Goal: Navigation & Orientation: Find specific page/section

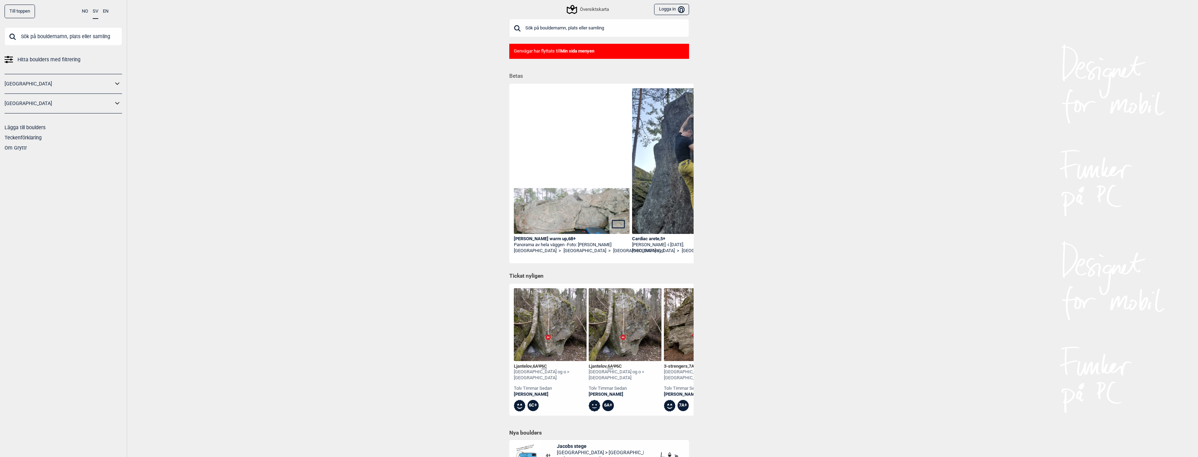
click at [543, 221] on img at bounding box center [572, 211] width 116 height 46
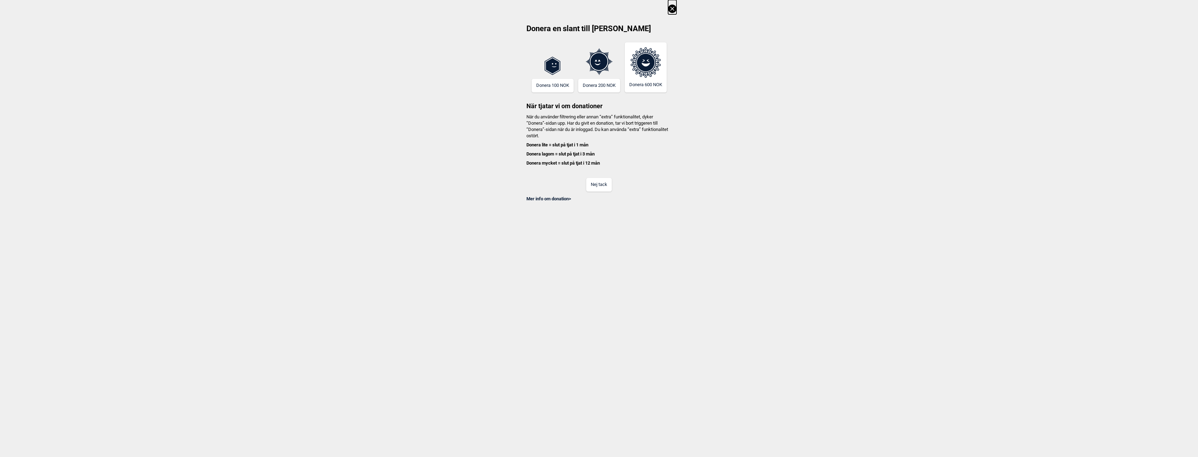
click at [593, 190] on button "Nej tack" at bounding box center [599, 185] width 26 height 14
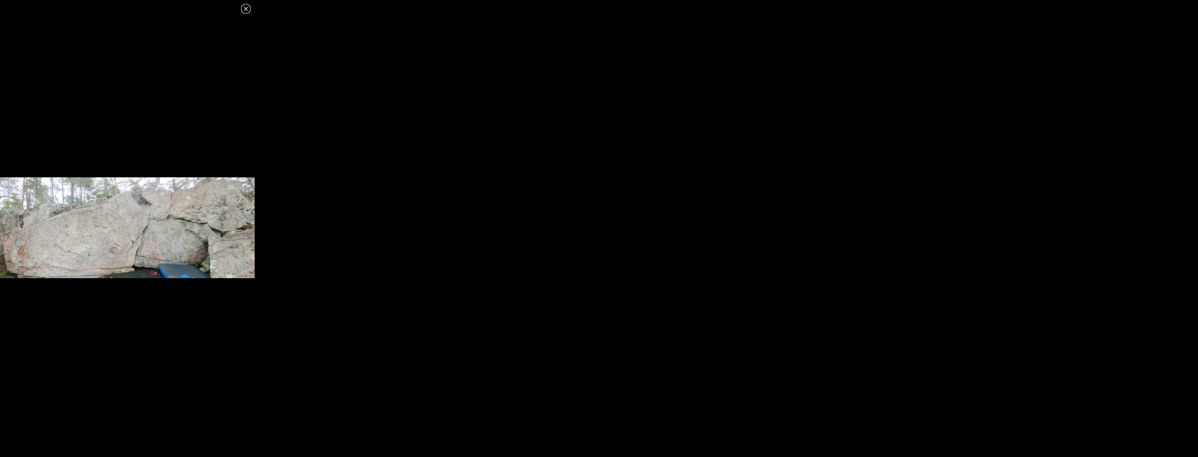
click at [245, 7] on icon at bounding box center [246, 9] width 8 height 8
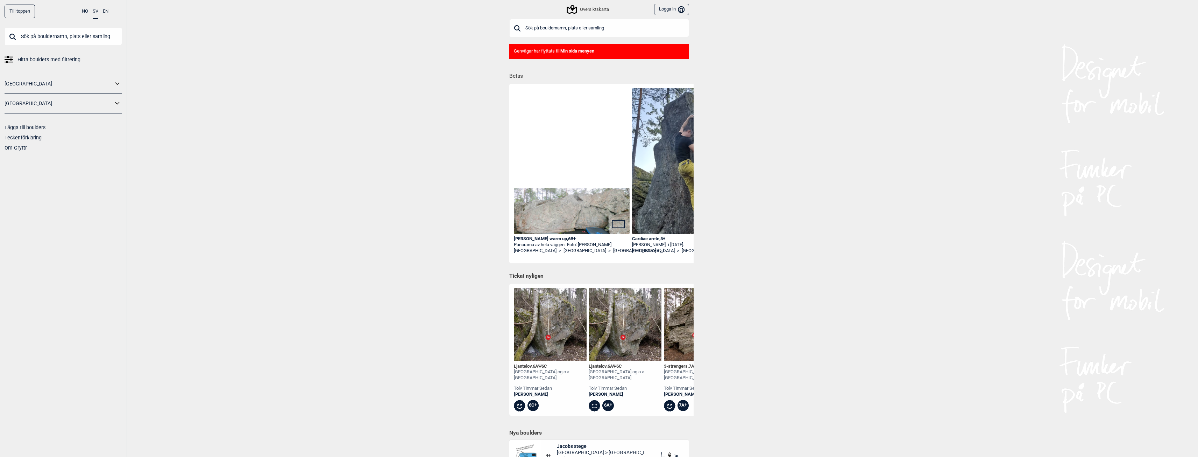
click at [586, 12] on div "Översiktskarta" at bounding box center [588, 9] width 41 height 8
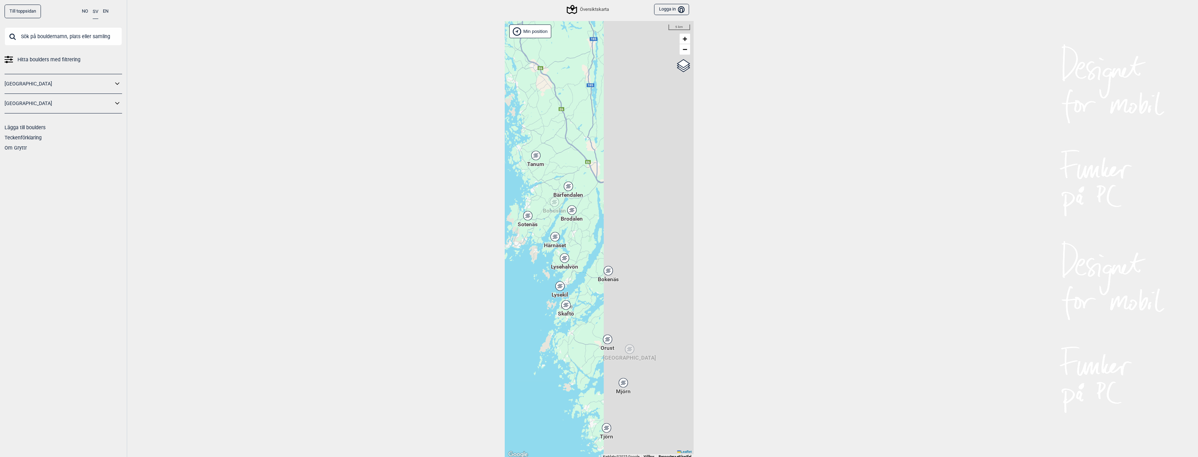
drag, startPoint x: 593, startPoint y: 322, endPoint x: 501, endPoint y: 270, distance: 106.4
click at [501, 270] on div "Till toppsidan NO SV EN Hitta boulders med filtrering [GEOGRAPHIC_DATA] [GEOGRA…" at bounding box center [599, 228] width 1198 height 457
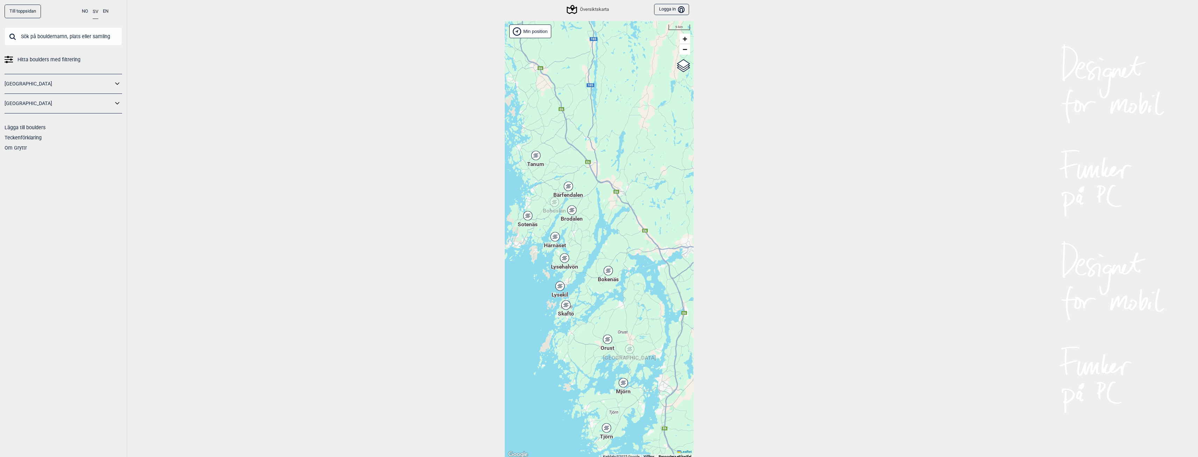
click at [574, 207] on icon at bounding box center [571, 209] width 9 height 9
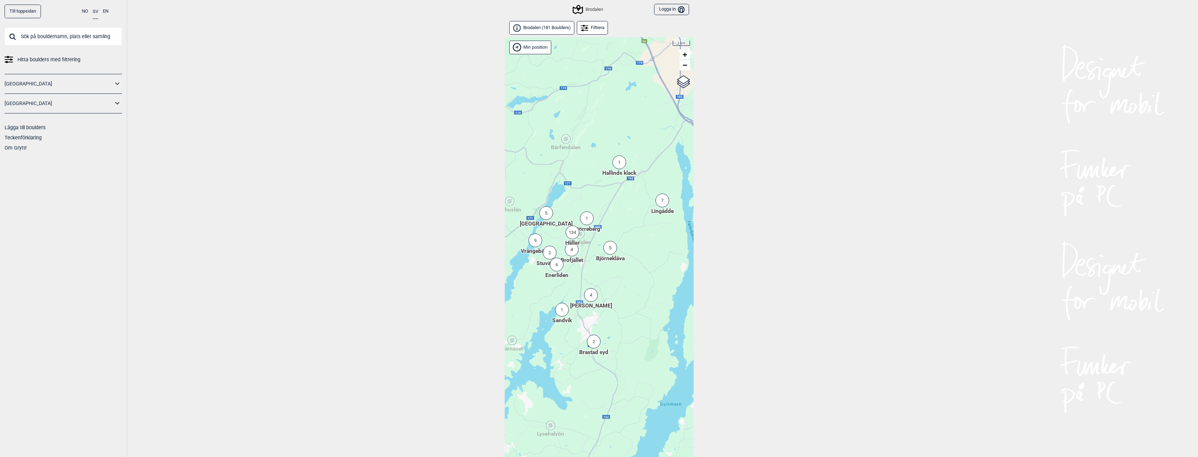
click at [571, 235] on div "134" at bounding box center [573, 232] width 14 height 14
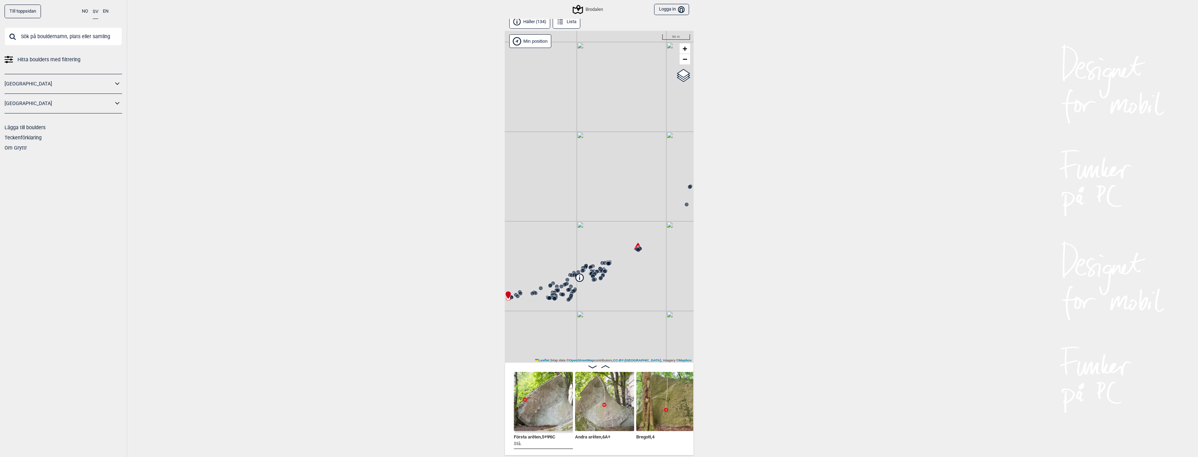
scroll to position [0, 111]
click at [609, 422] on img at bounding box center [604, 401] width 59 height 59
